Goal: Find specific page/section: Find specific page/section

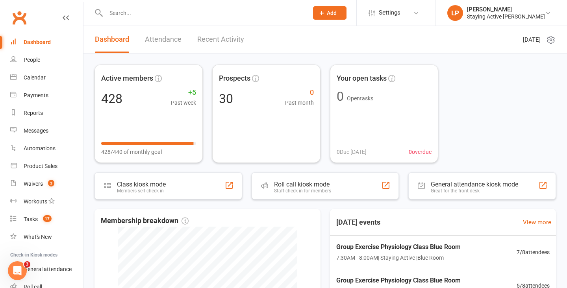
click at [191, 17] on input "text" at bounding box center [203, 12] width 199 height 11
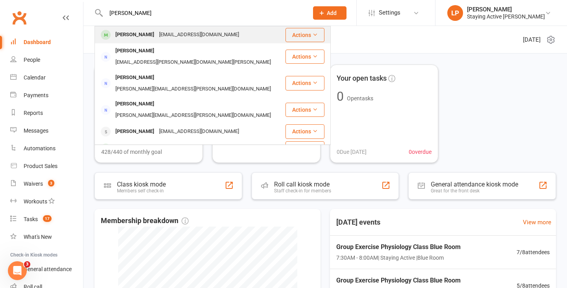
type input "[PERSON_NAME]"
click at [174, 33] on div "[EMAIL_ADDRESS][DOMAIN_NAME]" at bounding box center [199, 34] width 85 height 11
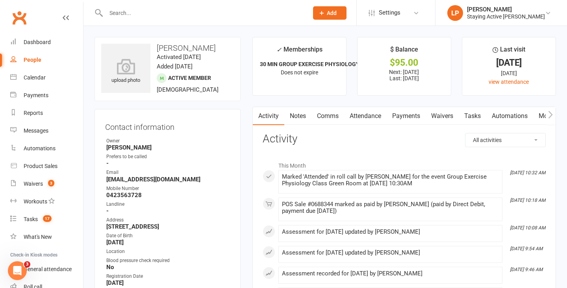
click at [413, 118] on link "Payments" at bounding box center [406, 116] width 39 height 18
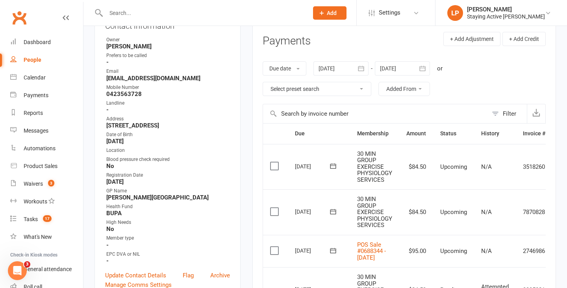
scroll to position [104, 0]
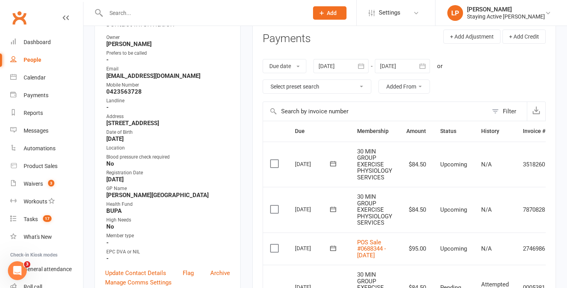
click at [191, 17] on input "text" at bounding box center [203, 12] width 199 height 11
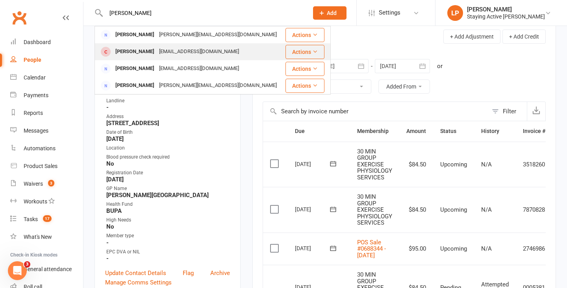
type input "[PERSON_NAME]"
click at [211, 47] on div "[EMAIL_ADDRESS][DOMAIN_NAME]" at bounding box center [199, 51] width 85 height 11
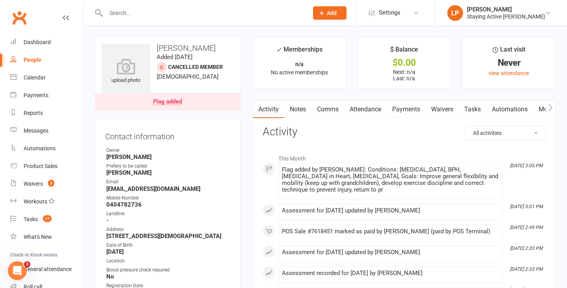
click at [552, 108] on icon "button" at bounding box center [551, 107] width 4 height 7
click at [533, 109] on link "Assessments" at bounding box center [541, 109] width 48 height 18
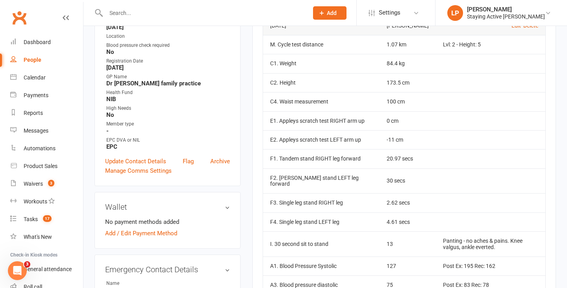
scroll to position [222, 0]
